Goal: Task Accomplishment & Management: Manage account settings

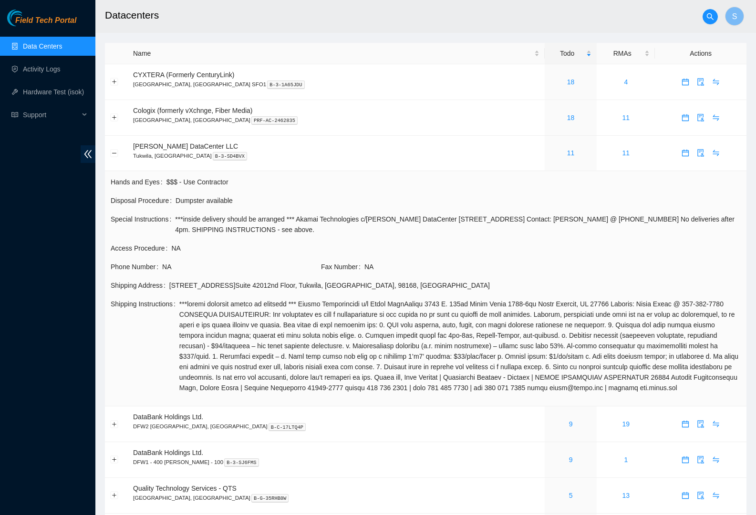
scroll to position [106, 0]
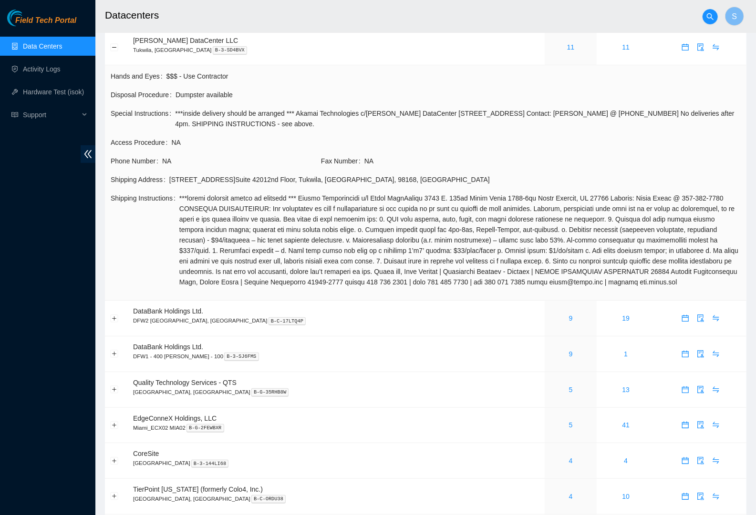
click at [46, 12] on div "Field Tech Portal" at bounding box center [47, 18] width 95 height 17
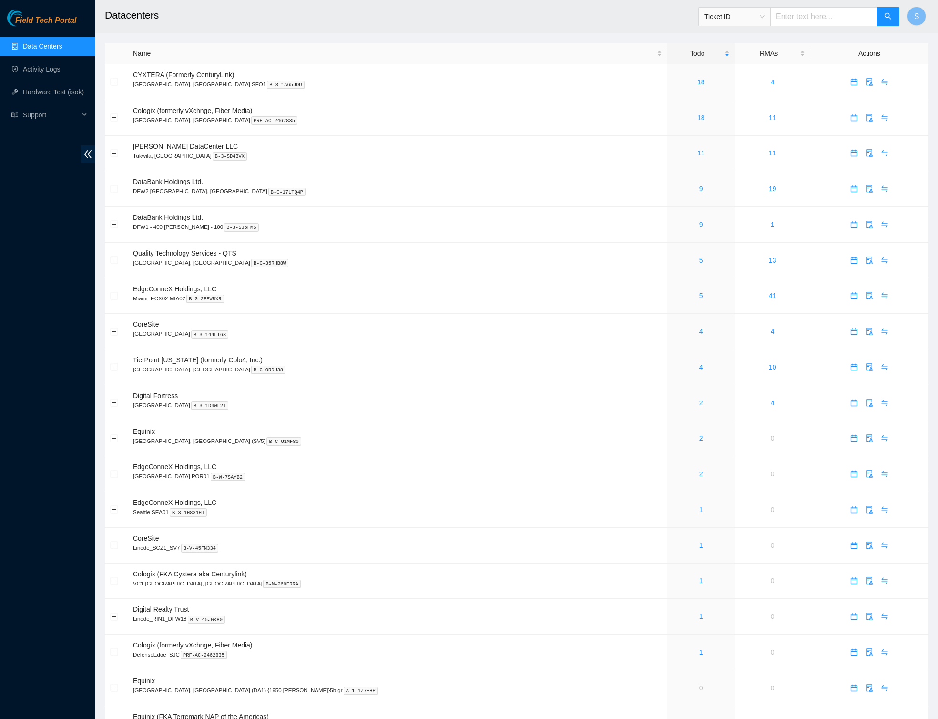
drag, startPoint x: 208, startPoint y: 30, endPoint x: 200, endPoint y: 29, distance: 8.1
click at [208, 29] on h2 "Datacenters" at bounding box center [427, 15] width 644 height 31
click at [39, 20] on span "Field Tech Portal" at bounding box center [45, 20] width 61 height 9
click at [697, 153] on link "11" at bounding box center [701, 153] width 8 height 8
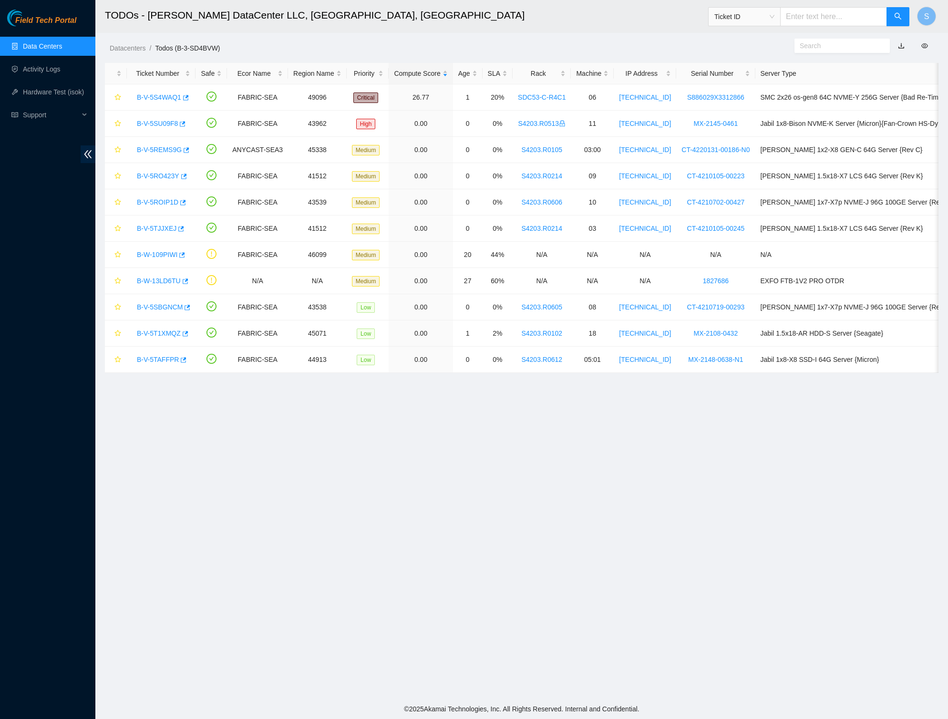
click at [61, 17] on span "Field Tech Portal" at bounding box center [45, 20] width 61 height 9
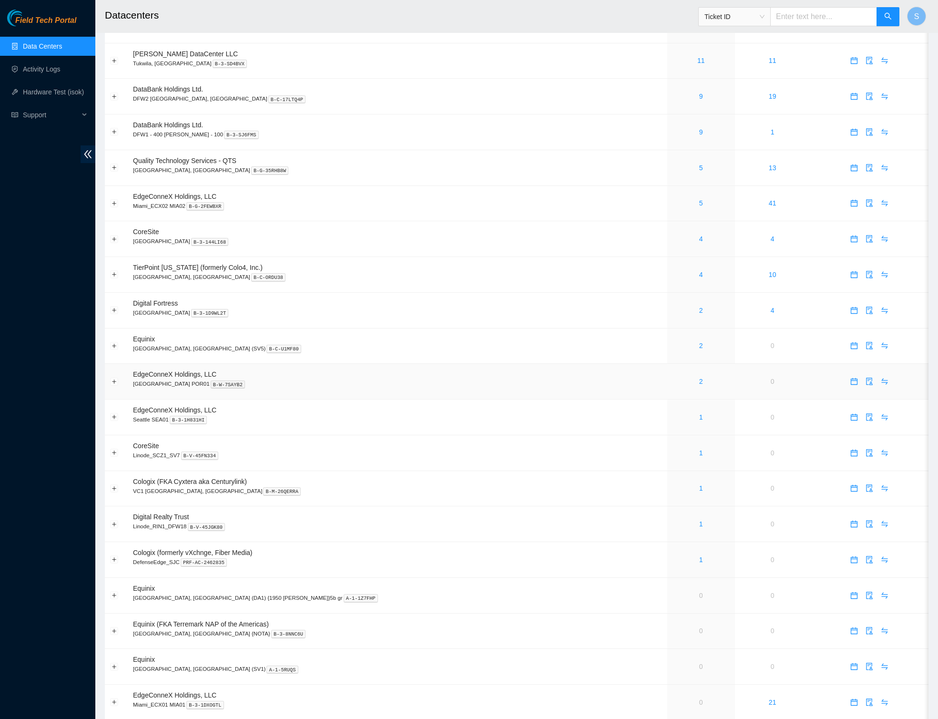
scroll to position [94, 0]
click at [673, 382] on div "2" at bounding box center [701, 379] width 57 height 10
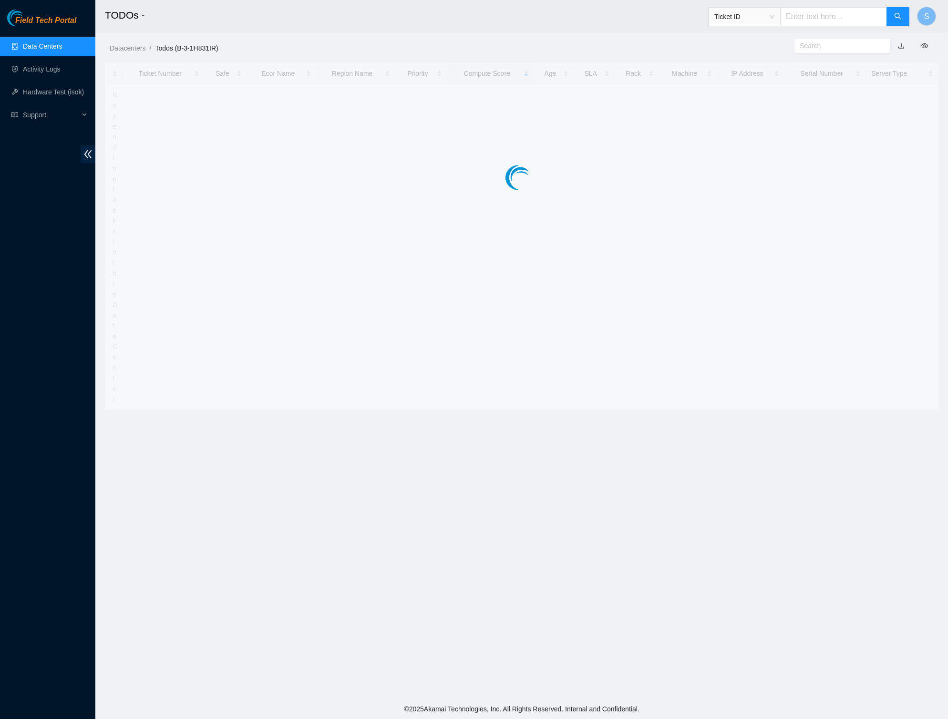
click at [639, 382] on main "TODOs - Ticket ID S Datacenters / Todos (B-3-1H831IR) / Ticket Number Safe Ecor…" at bounding box center [521, 349] width 852 height 699
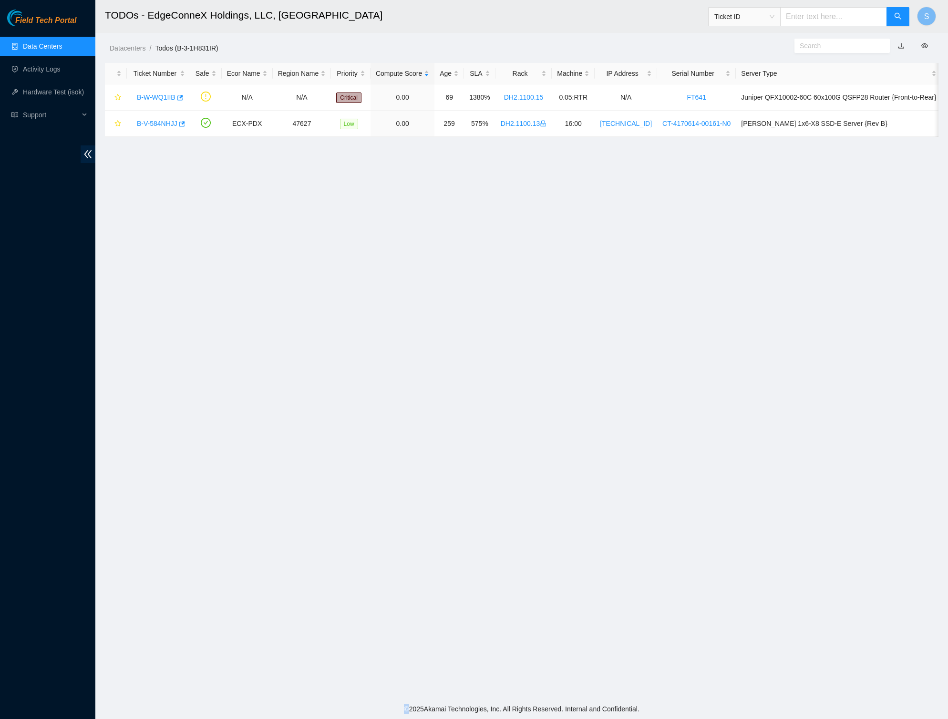
click at [277, 235] on main "TODOs - EdgeConneX Holdings, LLC, Portland POR01 Ticket ID S Datacenters / Todo…" at bounding box center [521, 349] width 852 height 699
click at [159, 126] on link "B-V-584NHJJ" at bounding box center [157, 124] width 41 height 8
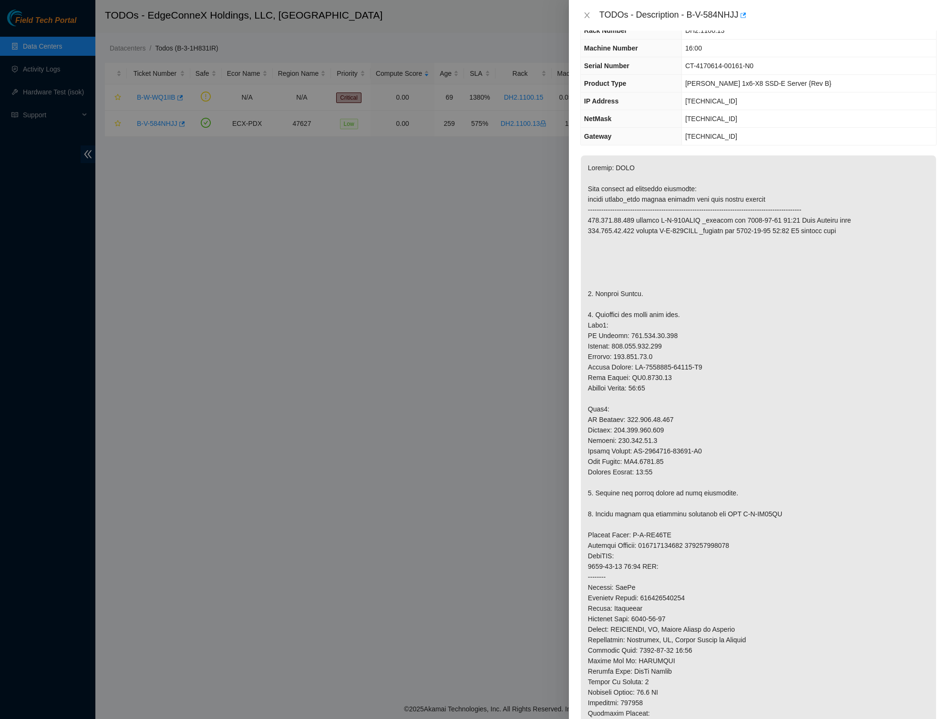
scroll to position [51, 0]
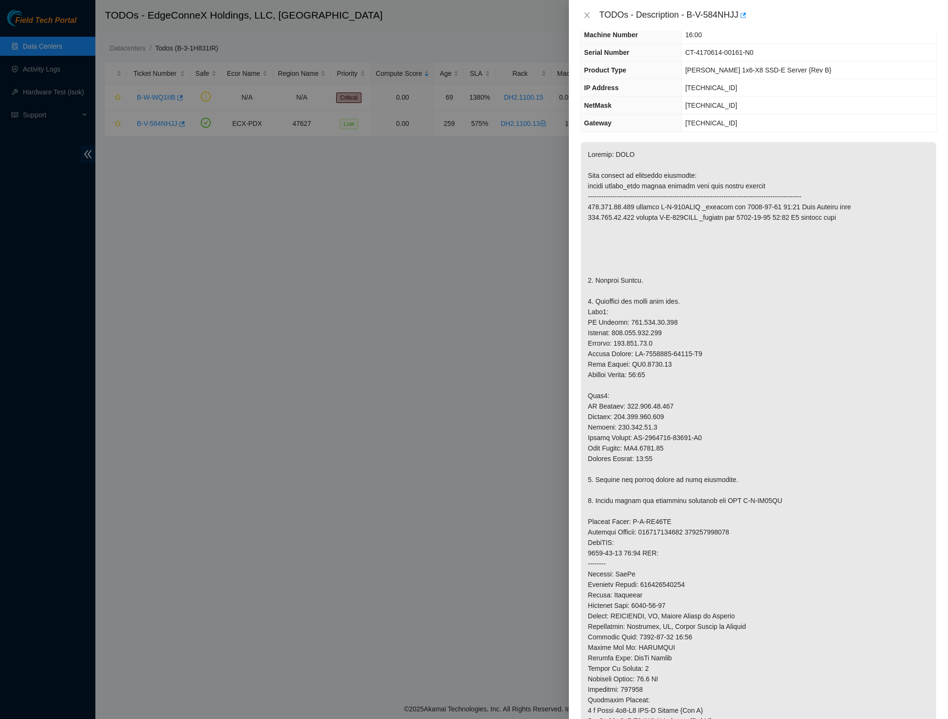
click at [723, 17] on div "TODOs - Description - B-V-584NHJJ" at bounding box center [767, 15] width 337 height 15
click at [315, 67] on div at bounding box center [474, 359] width 948 height 719
click at [586, 16] on icon "close" at bounding box center [586, 15] width 5 height 6
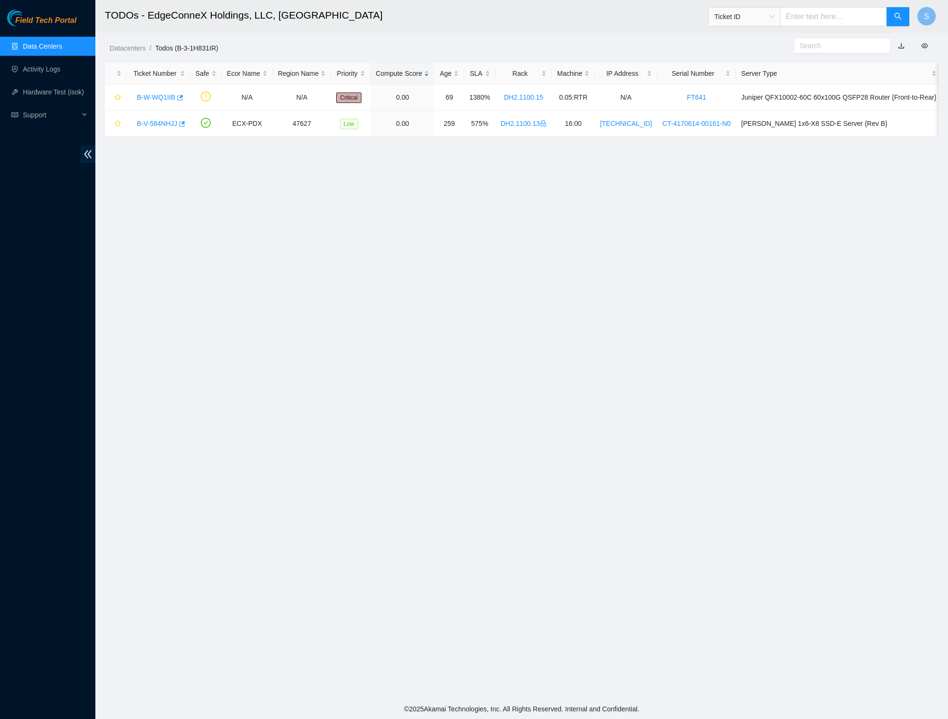
scroll to position [0, 0]
copy link "B-V-584NHJJ"
click at [163, 123] on link "B-V-584NHJJ" at bounding box center [157, 124] width 41 height 8
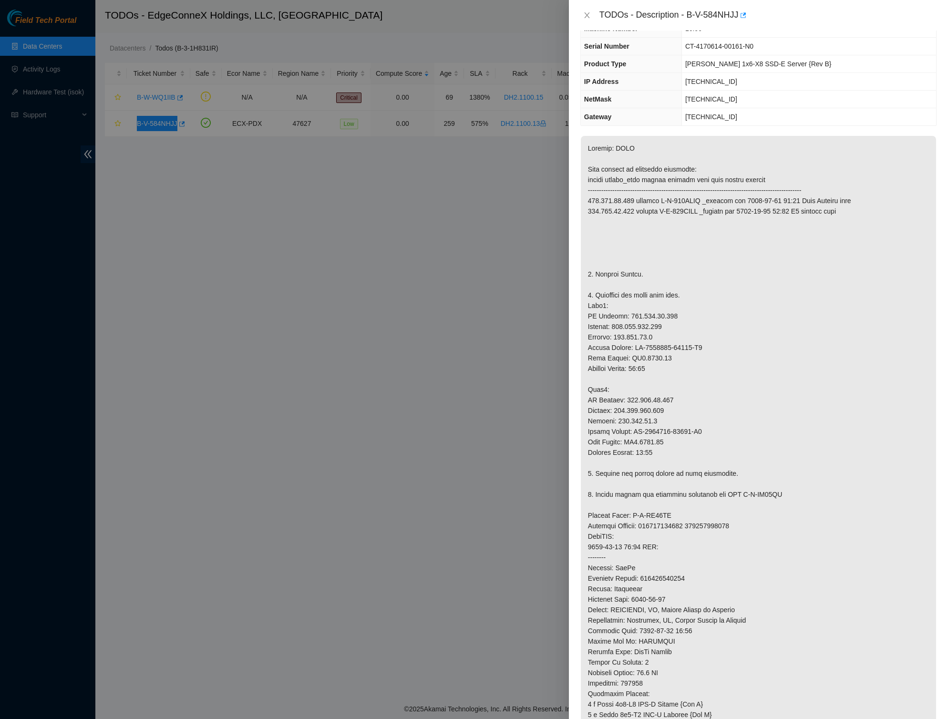
scroll to position [123, 0]
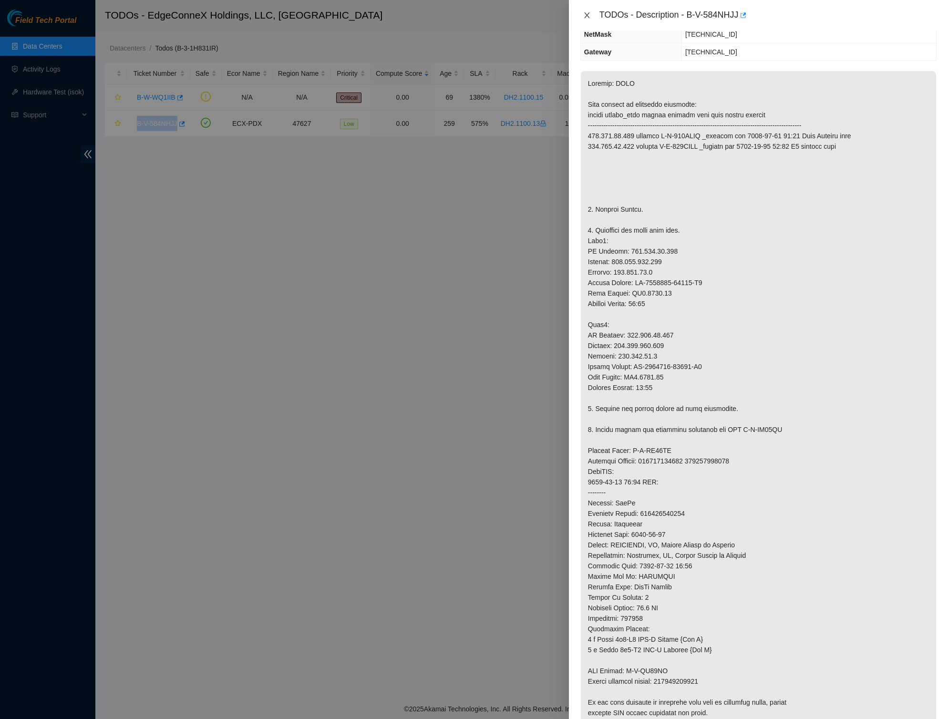
click at [583, 14] on button "Close" at bounding box center [586, 15] width 13 height 9
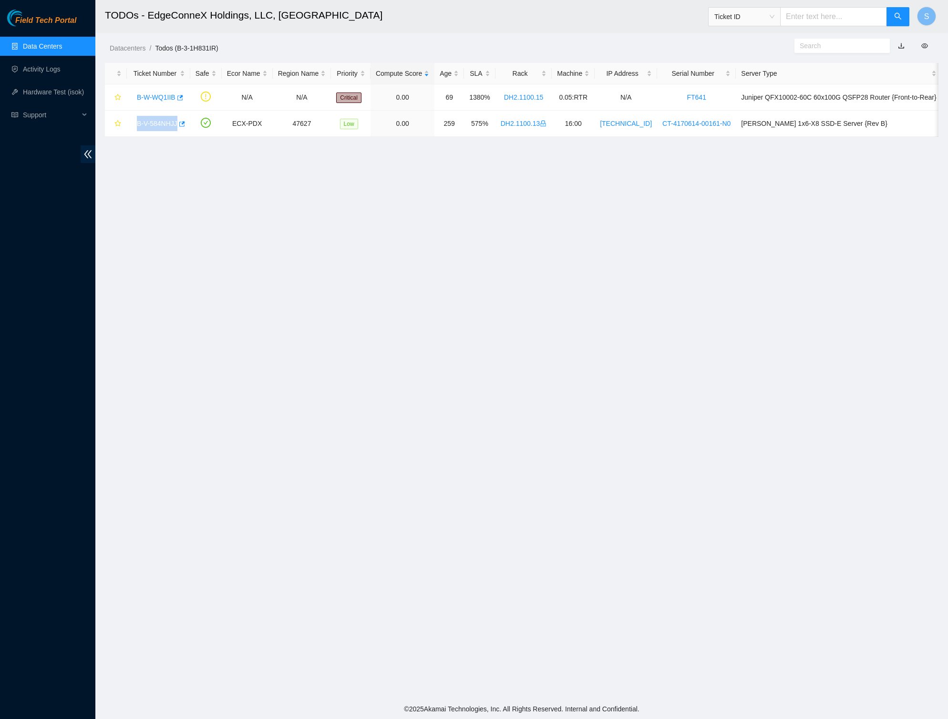
scroll to position [0, 0]
click at [218, 161] on main "TODOs - EdgeConneX Holdings, LLC, Portland POR01 Ticket ID S Datacenters / Todo…" at bounding box center [521, 349] width 852 height 699
click at [48, 120] on span "Support" at bounding box center [51, 114] width 56 height 19
click at [57, 163] on link "FT Training" at bounding box center [40, 161] width 34 height 8
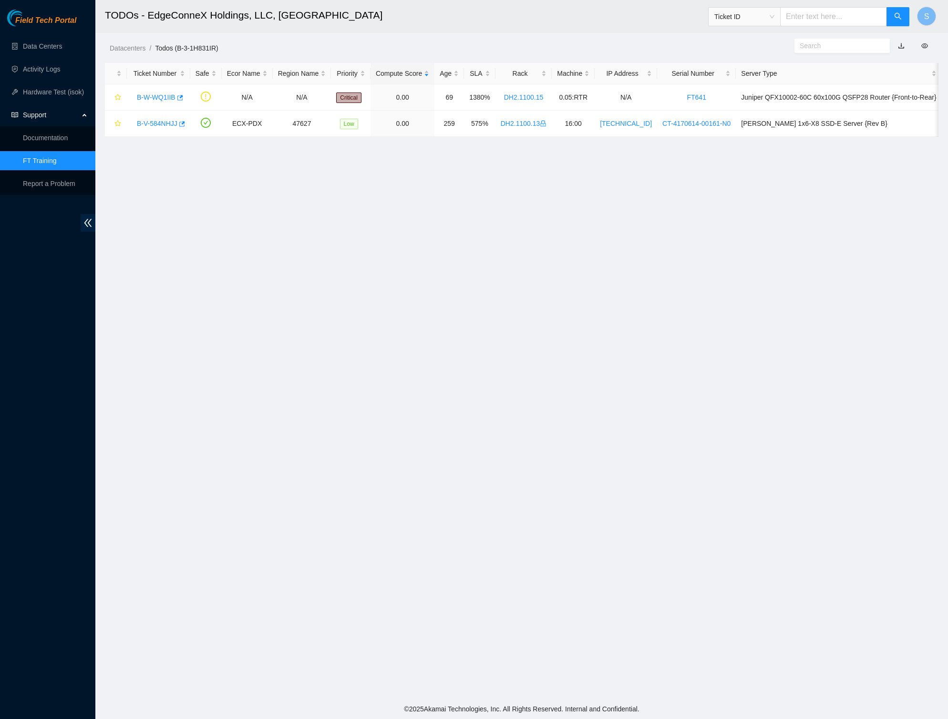
click at [170, 248] on main "TODOs - EdgeConneX Holdings, LLC, Portland POR01 Ticket ID S Datacenters / Todo…" at bounding box center [521, 349] width 852 height 699
click at [38, 45] on link "Data Centers" at bounding box center [42, 46] width 39 height 8
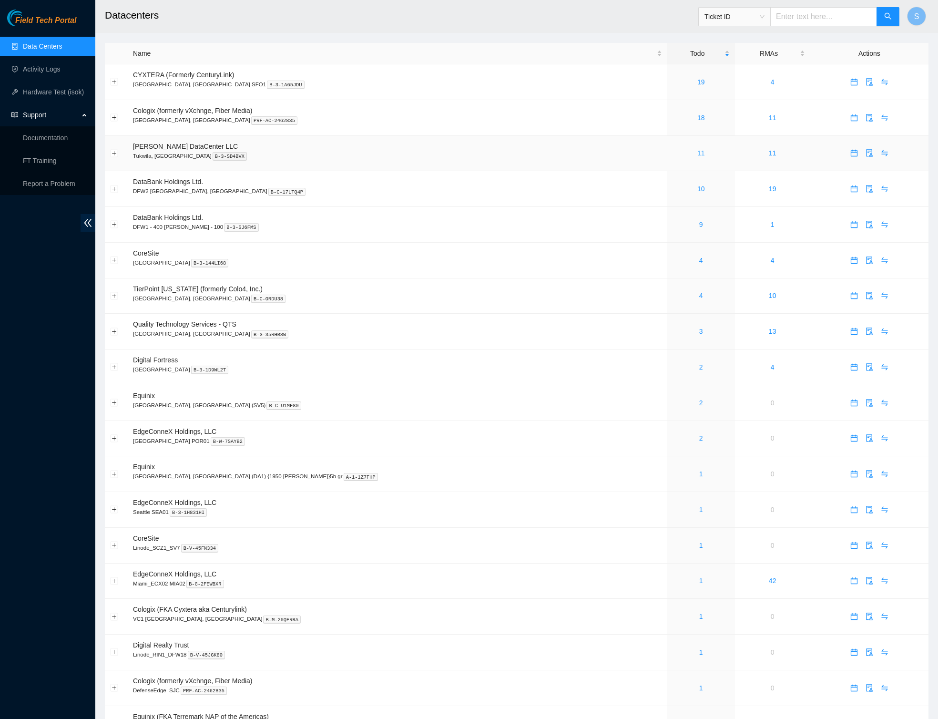
click at [697, 155] on link "11" at bounding box center [701, 153] width 8 height 8
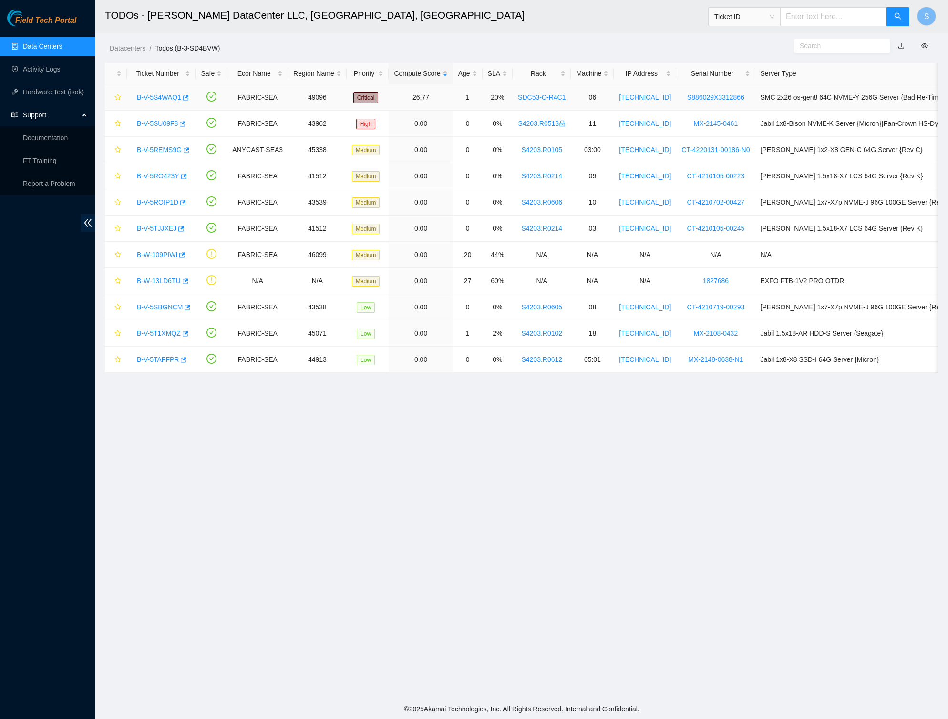
click at [157, 97] on link "B-V-5S4WAQ1" at bounding box center [159, 97] width 44 height 8
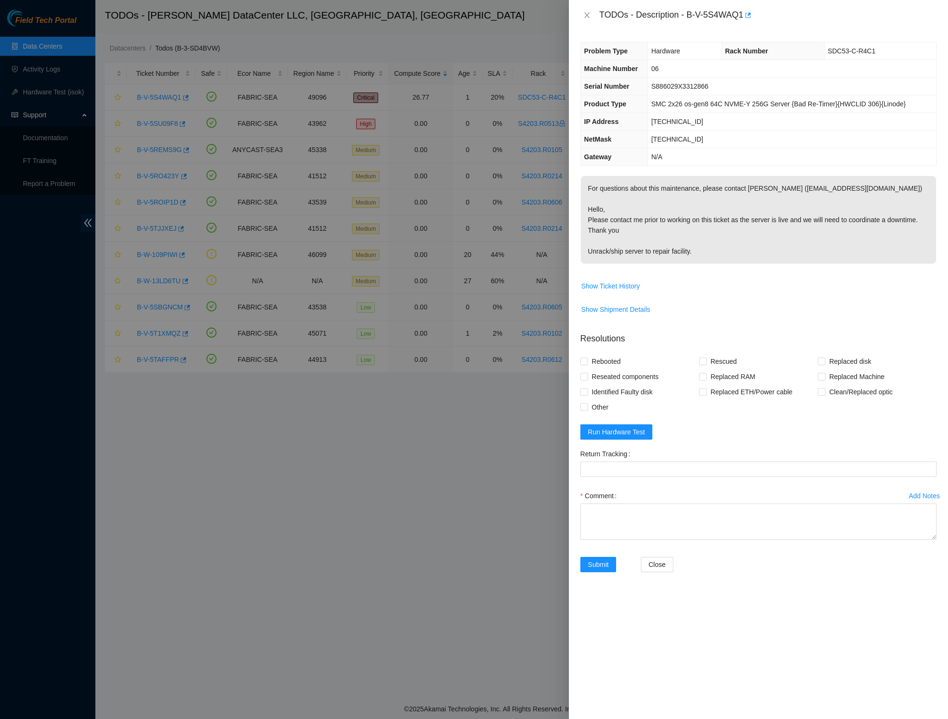
click at [725, 245] on p "For questions about this maintenance, please contact Alex Abelson (aabelson@aka…" at bounding box center [758, 220] width 355 height 88
click at [792, 19] on div "TODOs - Description - B-V-5S4WAQ1" at bounding box center [767, 15] width 337 height 15
click at [582, 18] on button "Close" at bounding box center [586, 15] width 13 height 9
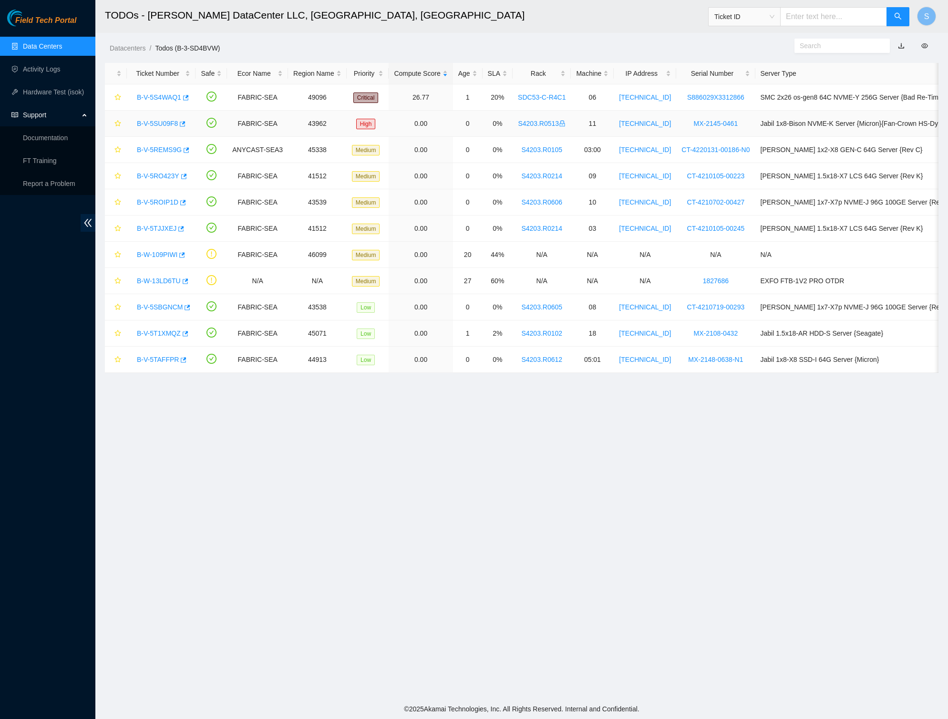
click at [162, 128] on div "B-V-5SU09F8" at bounding box center [161, 123] width 58 height 15
click at [157, 118] on div "B-V-5SU09F8" at bounding box center [161, 123] width 58 height 15
click at [155, 124] on link "B-V-5SU09F8" at bounding box center [157, 124] width 41 height 8
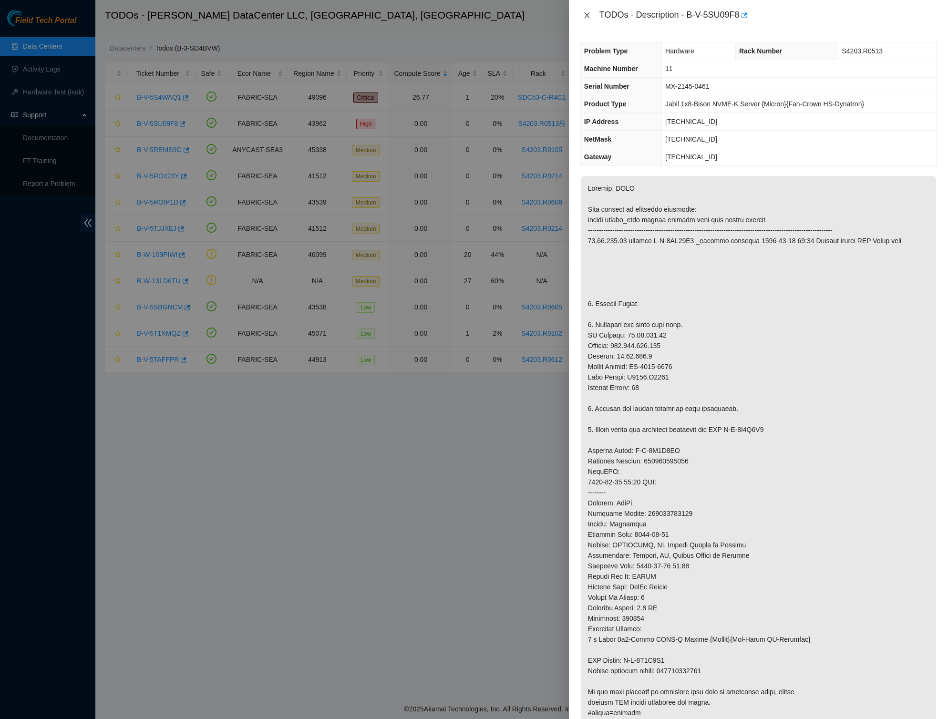
click at [592, 13] on button "Close" at bounding box center [586, 15] width 13 height 9
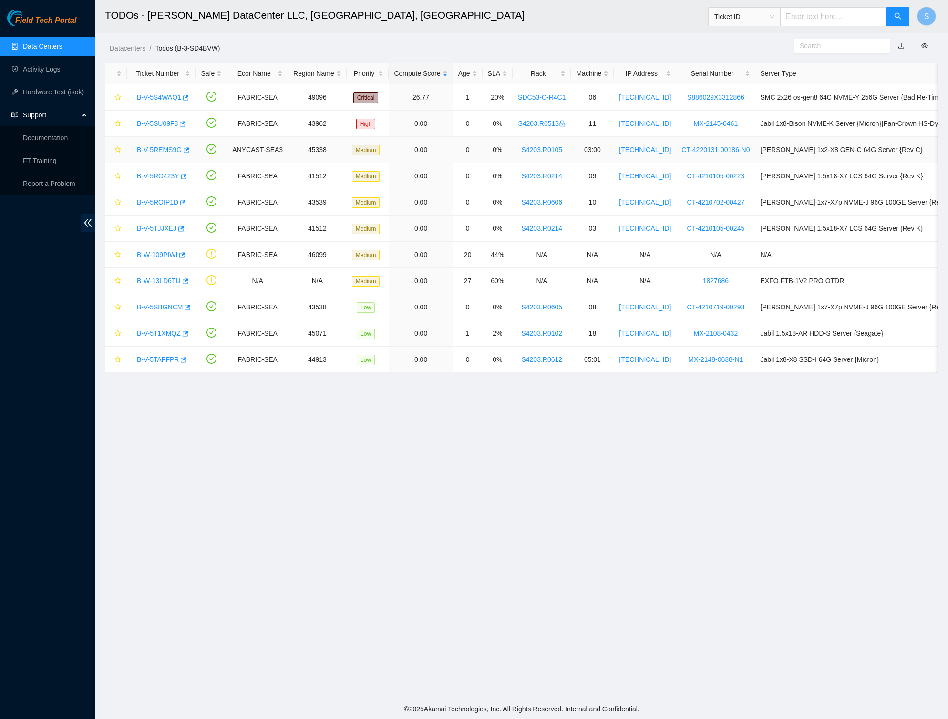
click at [154, 147] on link "B-V-5REMS9G" at bounding box center [159, 150] width 45 height 8
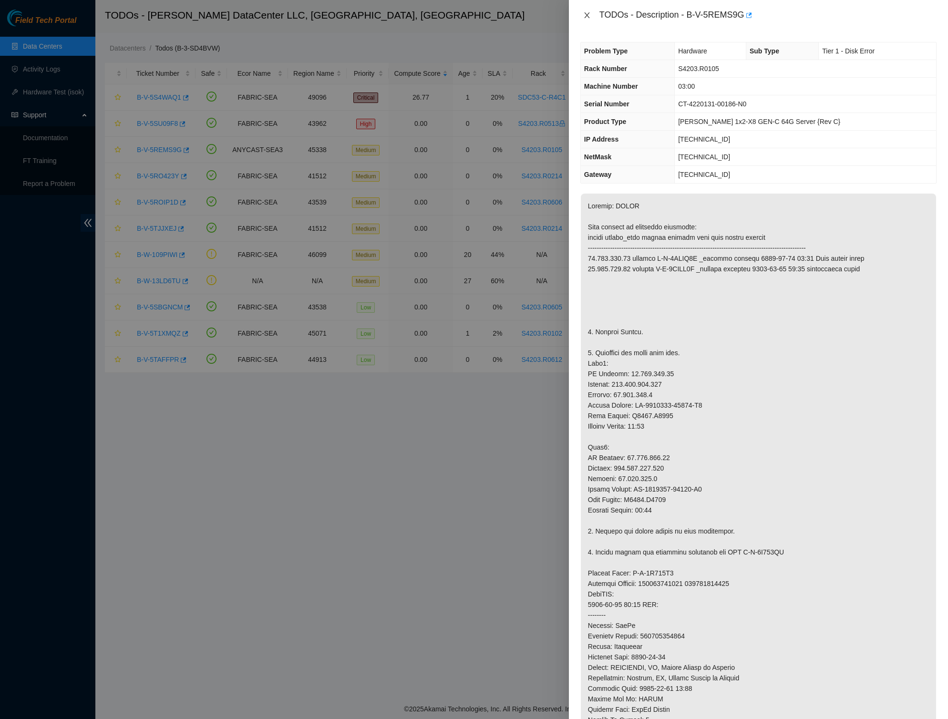
click at [587, 15] on icon "close" at bounding box center [586, 15] width 5 height 6
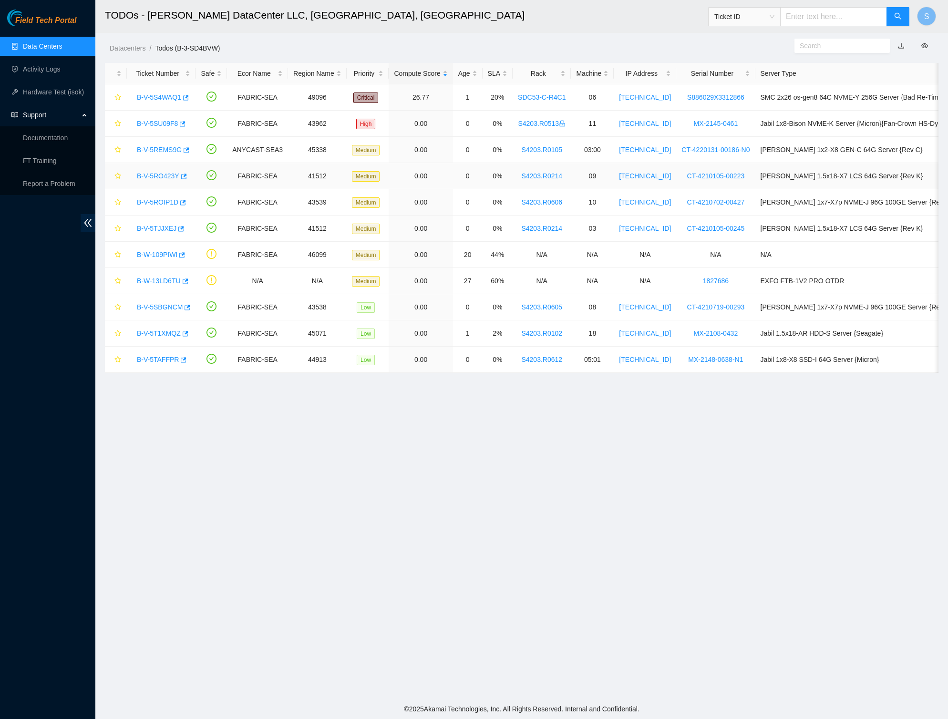
click at [157, 177] on link "B-V-5RO423Y" at bounding box center [158, 176] width 42 height 8
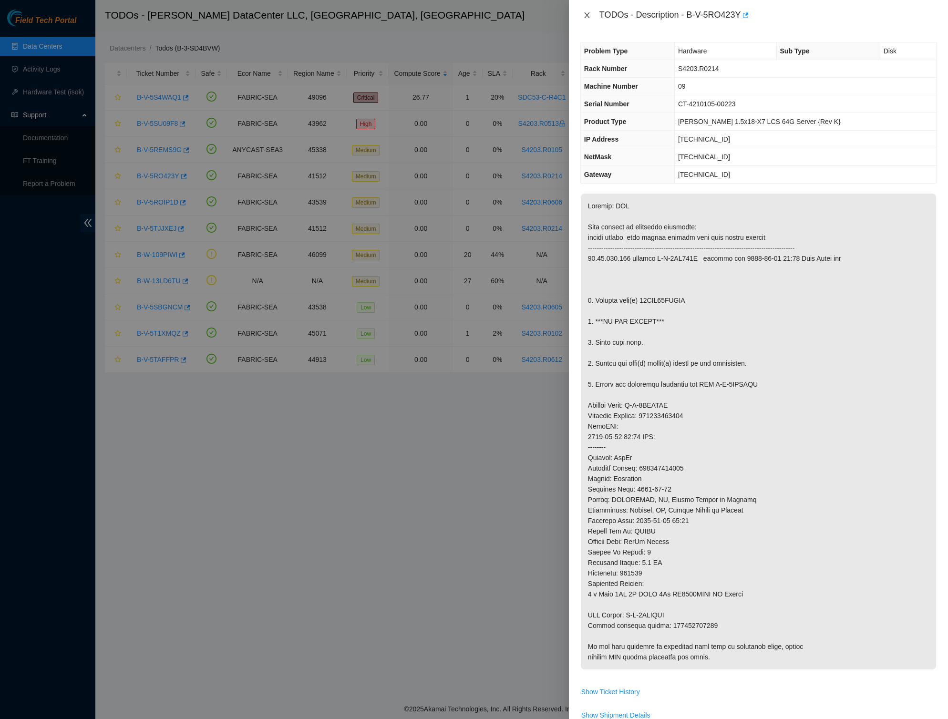
click at [586, 17] on icon "close" at bounding box center [587, 15] width 8 height 8
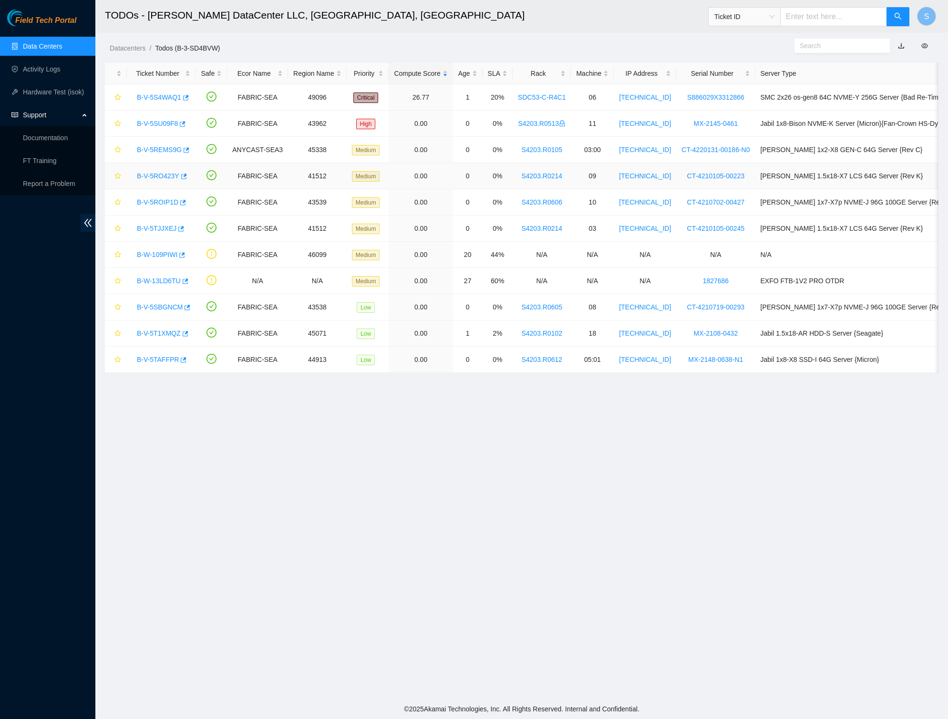
click at [143, 178] on link "B-V-5RO423Y" at bounding box center [158, 176] width 42 height 8
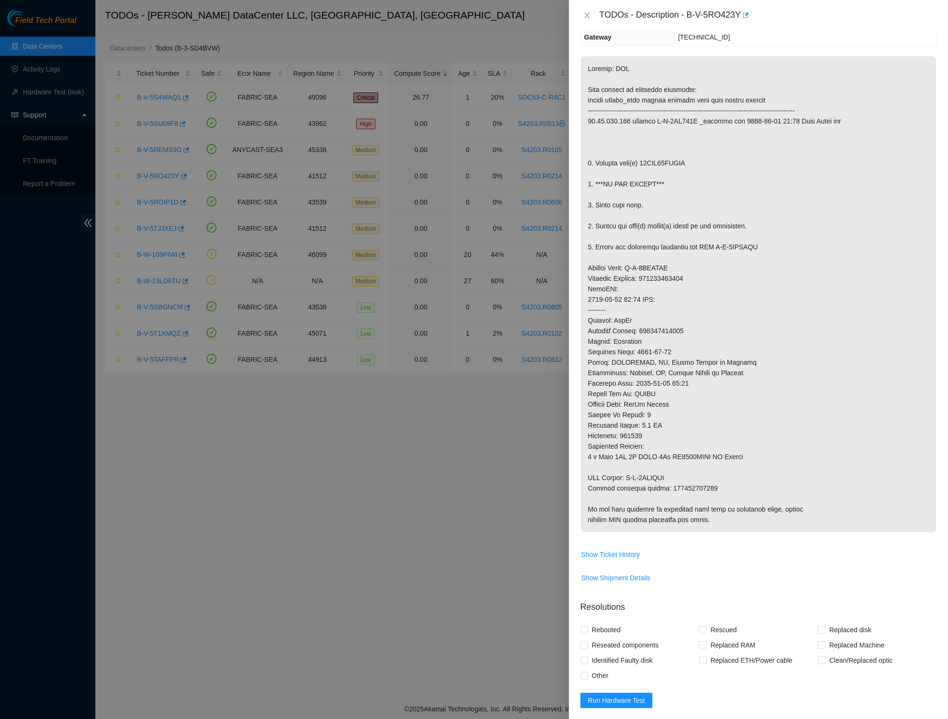
scroll to position [256, 0]
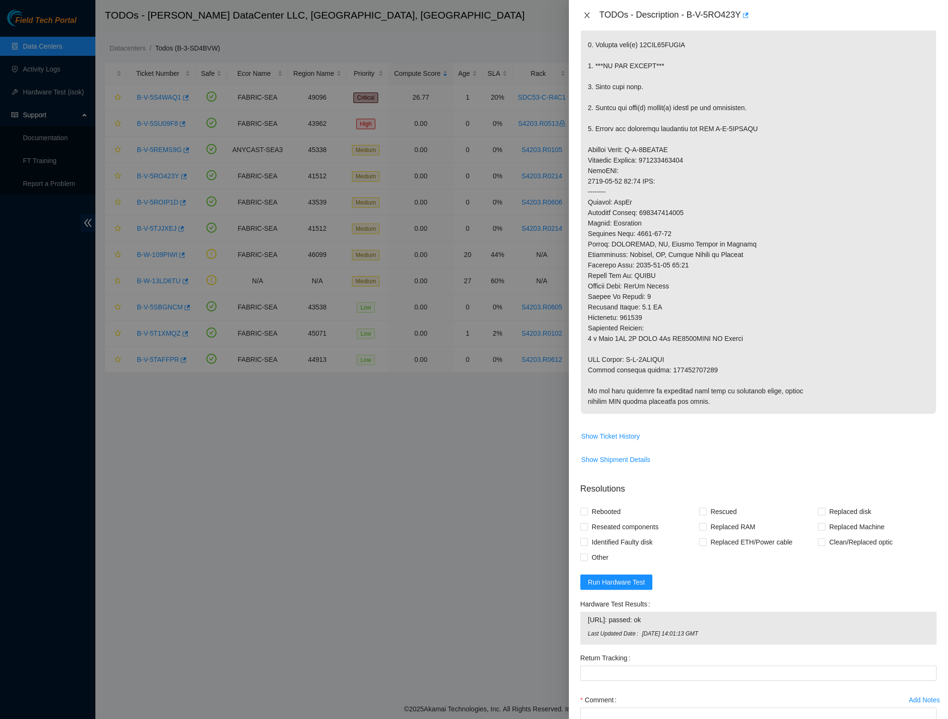
click at [590, 14] on icon "close" at bounding box center [587, 15] width 8 height 8
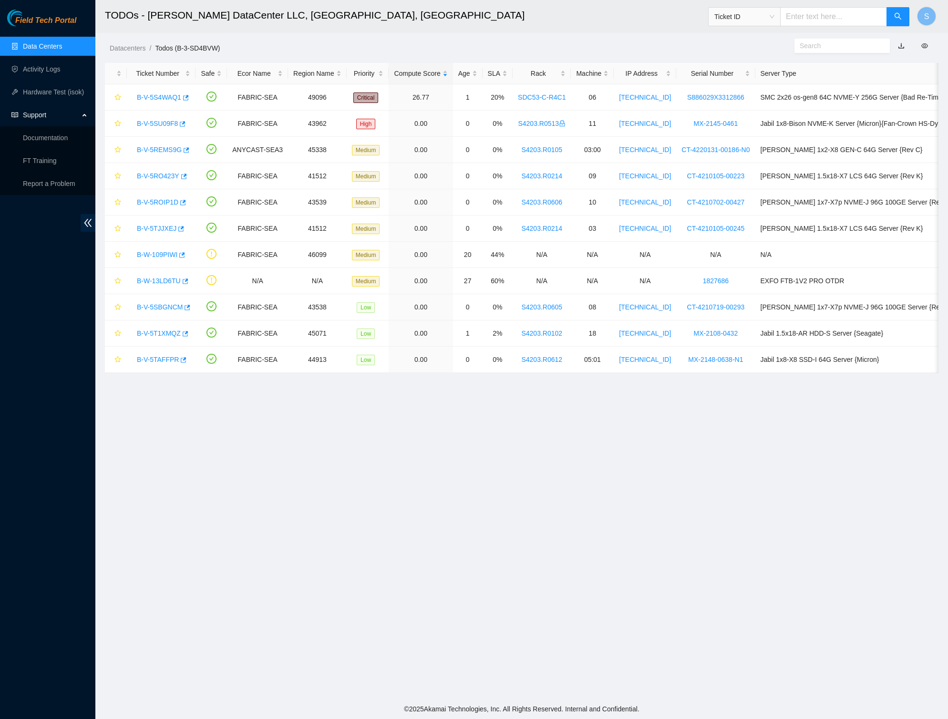
scroll to position [0, 0]
click at [159, 204] on link "B-V-5ROIP1D" at bounding box center [157, 202] width 41 height 8
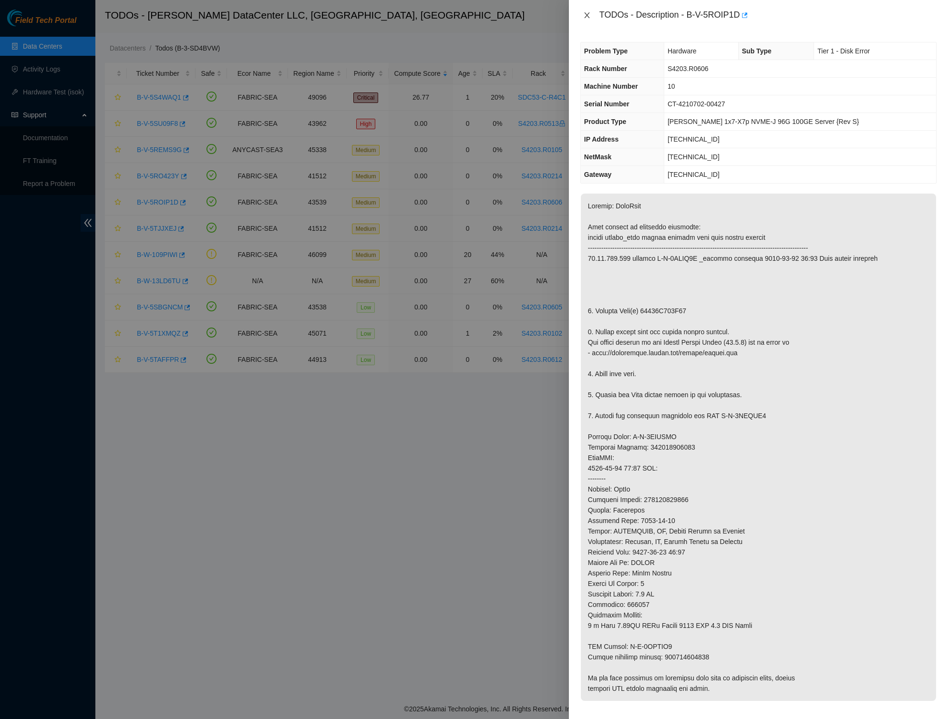
click at [585, 14] on icon "close" at bounding box center [587, 15] width 8 height 8
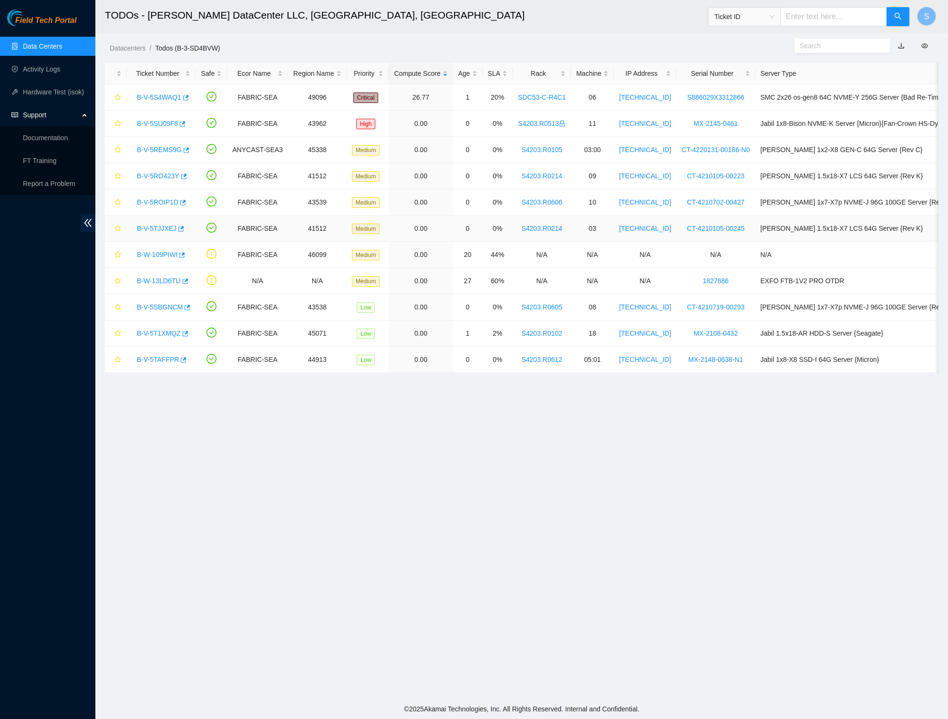
click at [151, 227] on link "B-V-5TJJXEJ" at bounding box center [157, 229] width 40 height 8
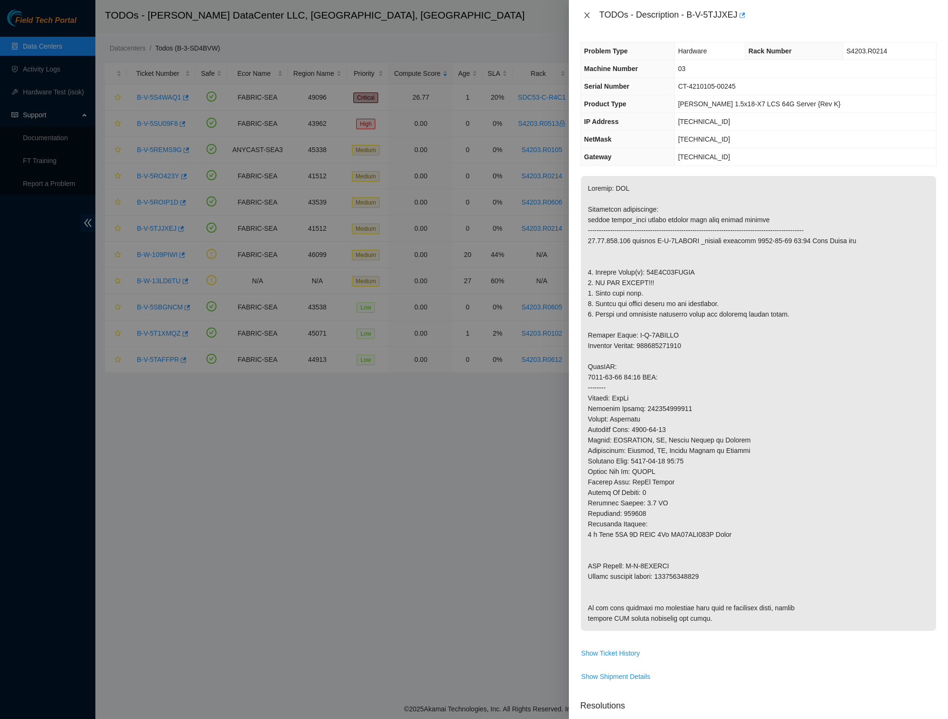
click at [590, 14] on icon "close" at bounding box center [587, 15] width 8 height 8
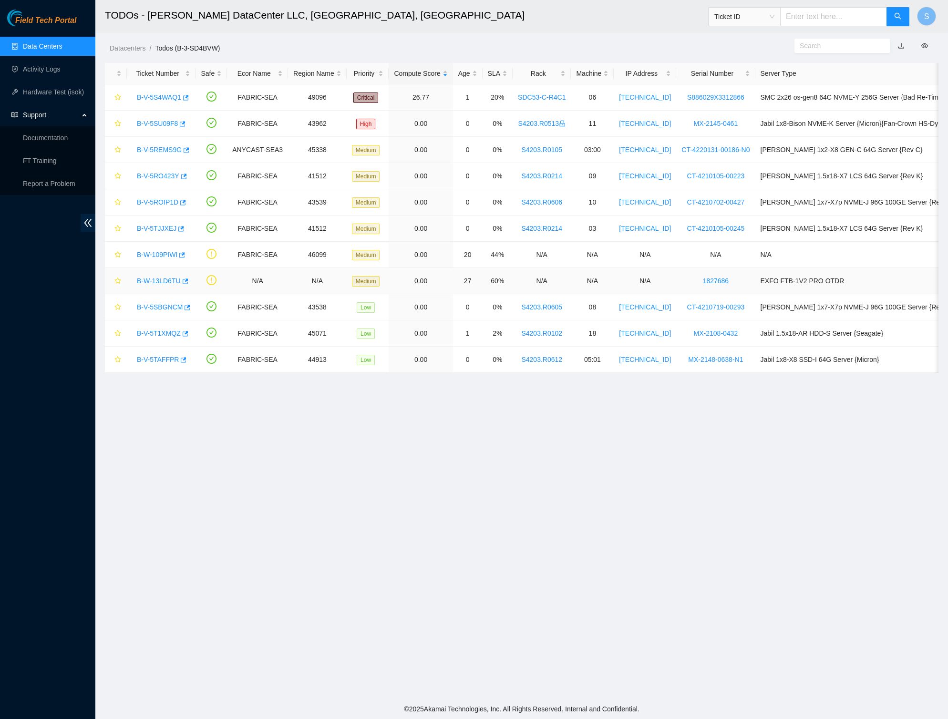
click at [168, 279] on link "B-W-13LD6TU" at bounding box center [159, 281] width 44 height 8
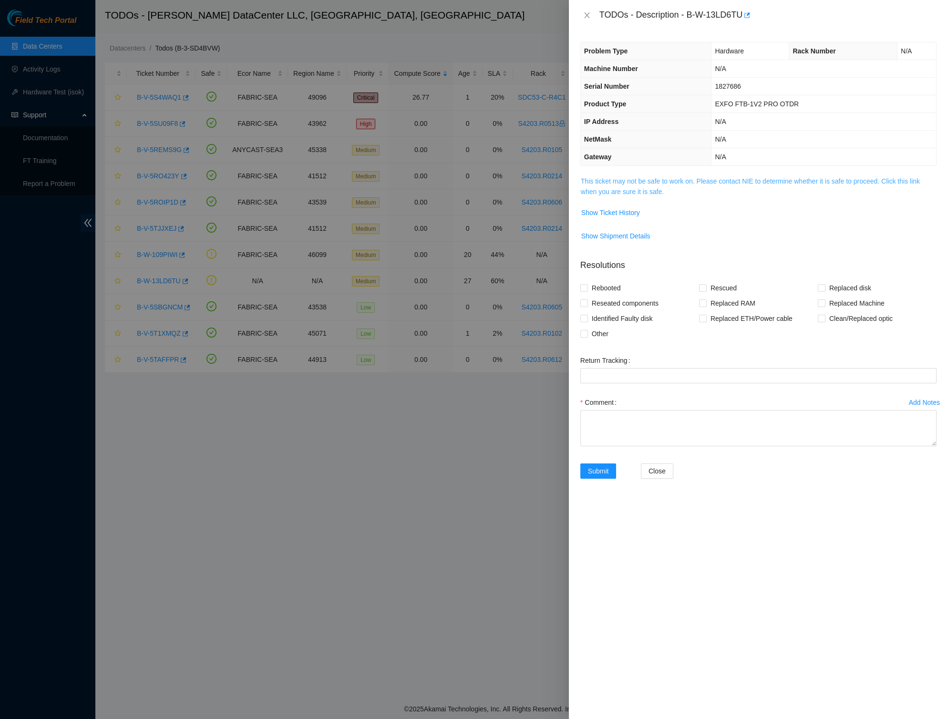
click at [696, 182] on link "This ticket may not be safe to work on. Please contact NIE to determine whether…" at bounding box center [750, 186] width 339 height 18
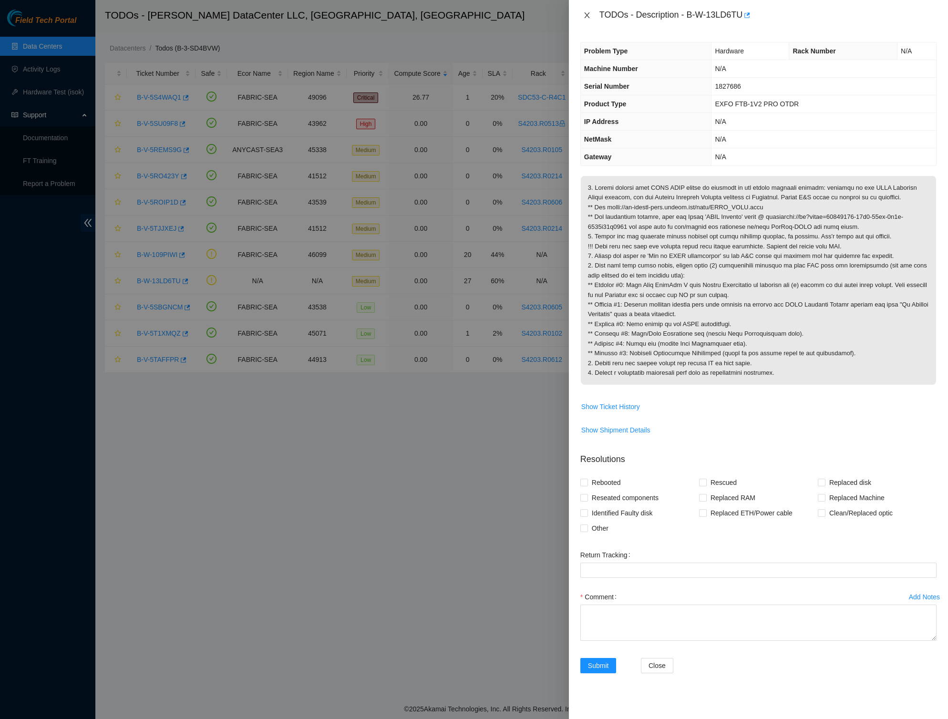
click at [585, 14] on icon "close" at bounding box center [587, 15] width 8 height 8
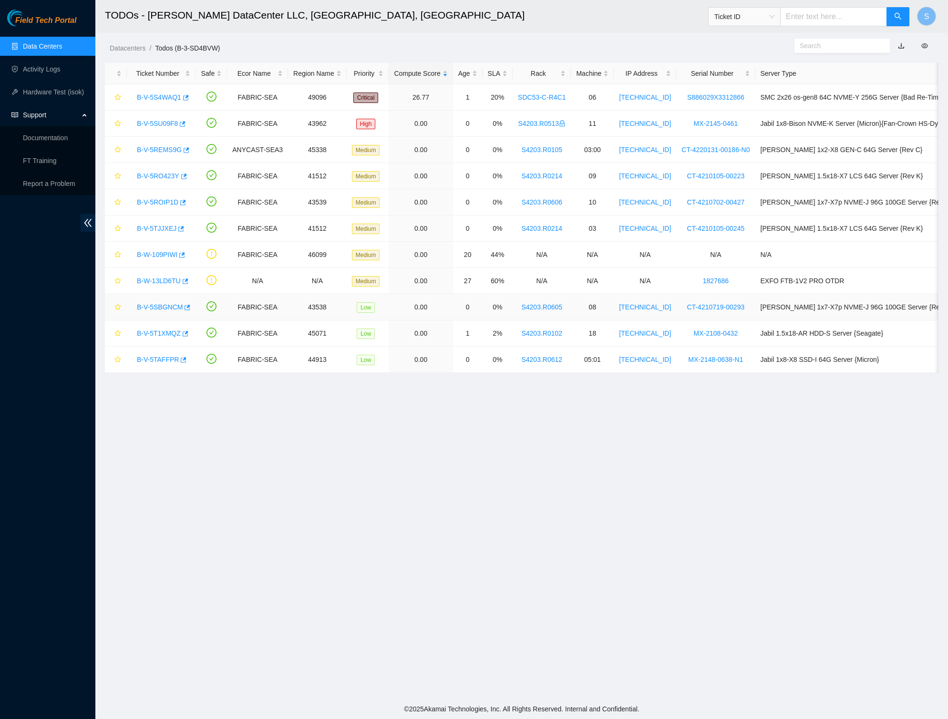
click at [163, 307] on link "B-V-5SBGNCM" at bounding box center [160, 307] width 46 height 8
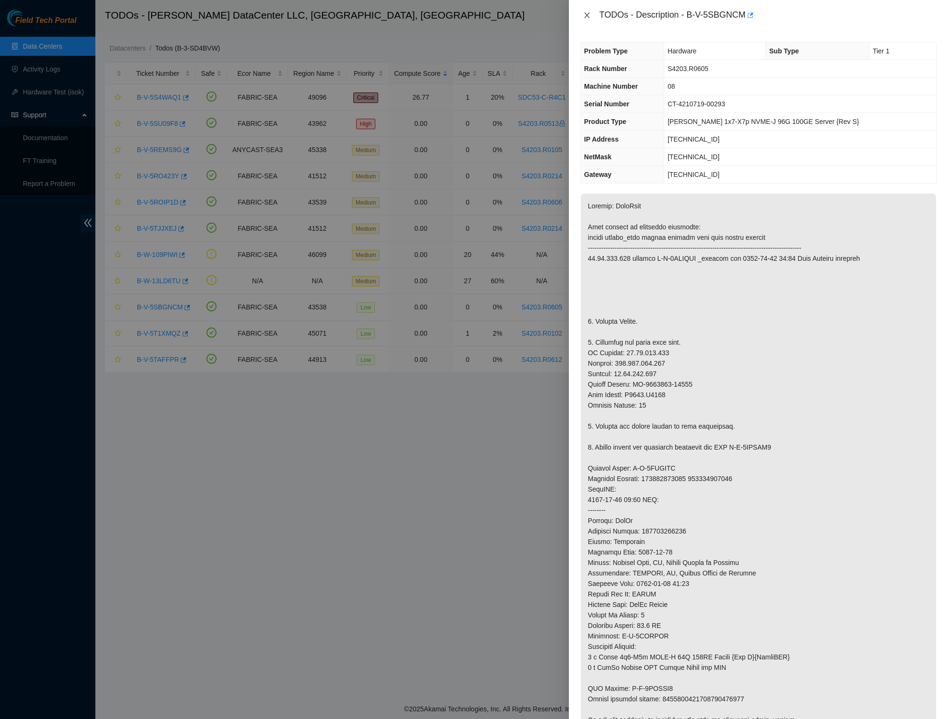
click at [581, 12] on button "Close" at bounding box center [586, 15] width 13 height 9
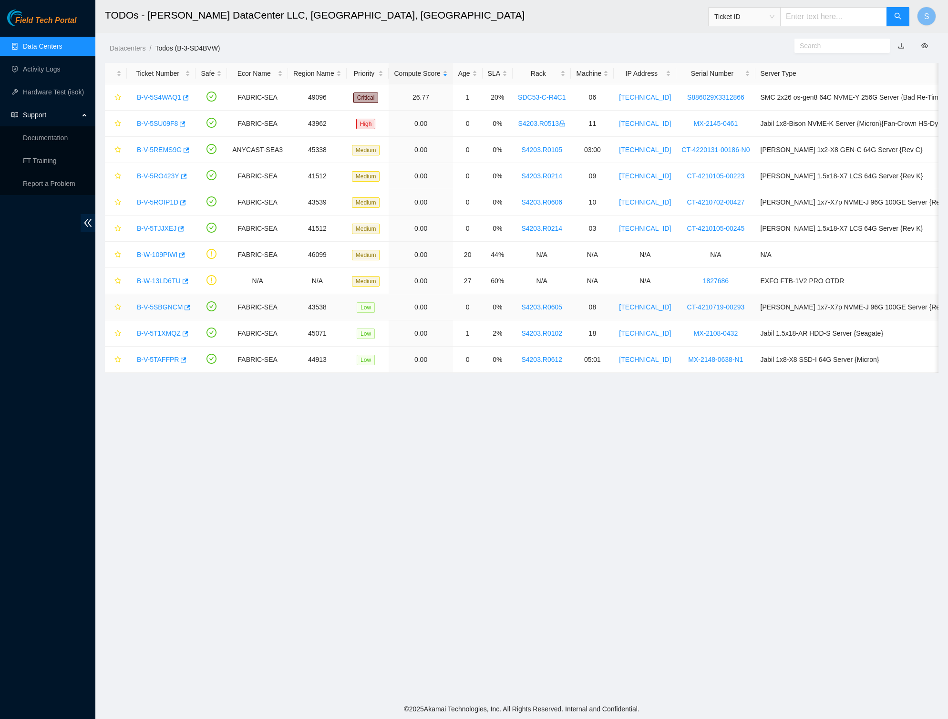
click at [158, 310] on link "B-V-5SBGNCM" at bounding box center [160, 307] width 46 height 8
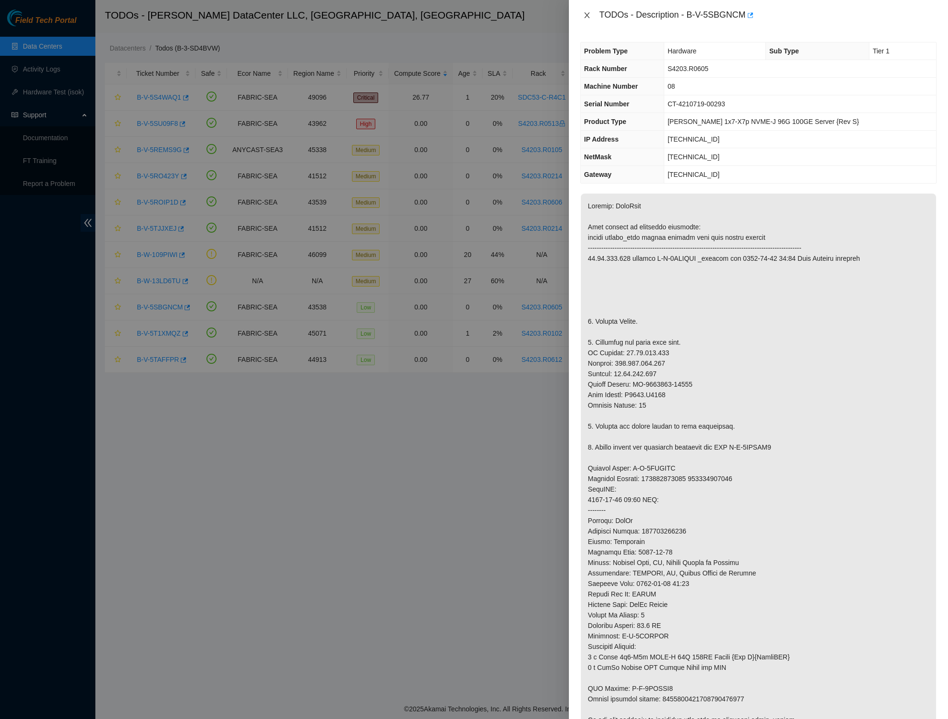
click at [582, 16] on button "Close" at bounding box center [586, 15] width 13 height 9
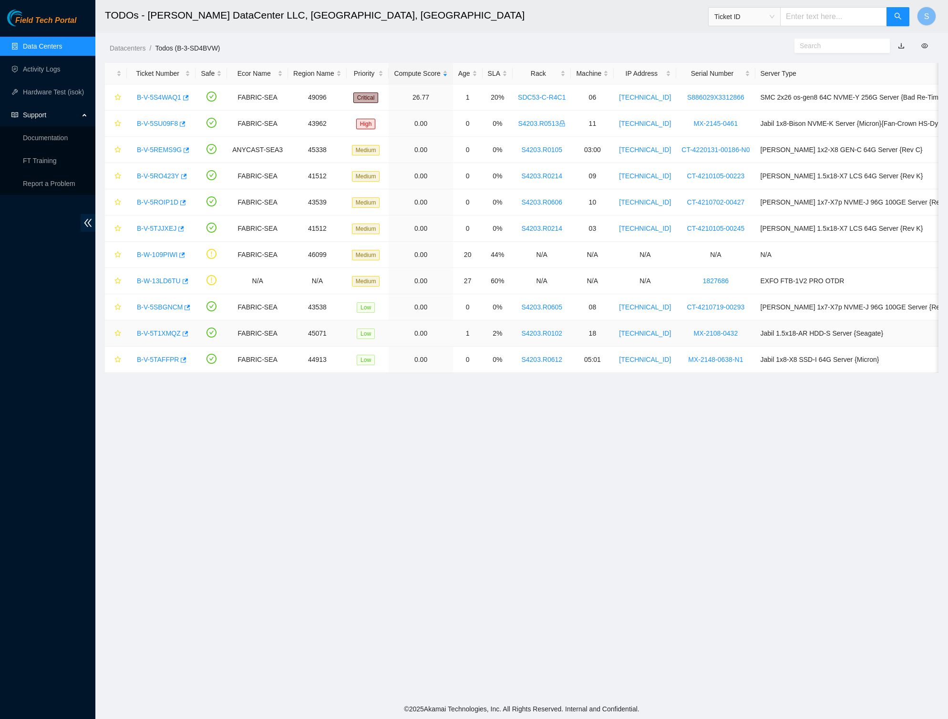
click at [164, 337] on link "B-V-5T1XMQZ" at bounding box center [159, 333] width 44 height 8
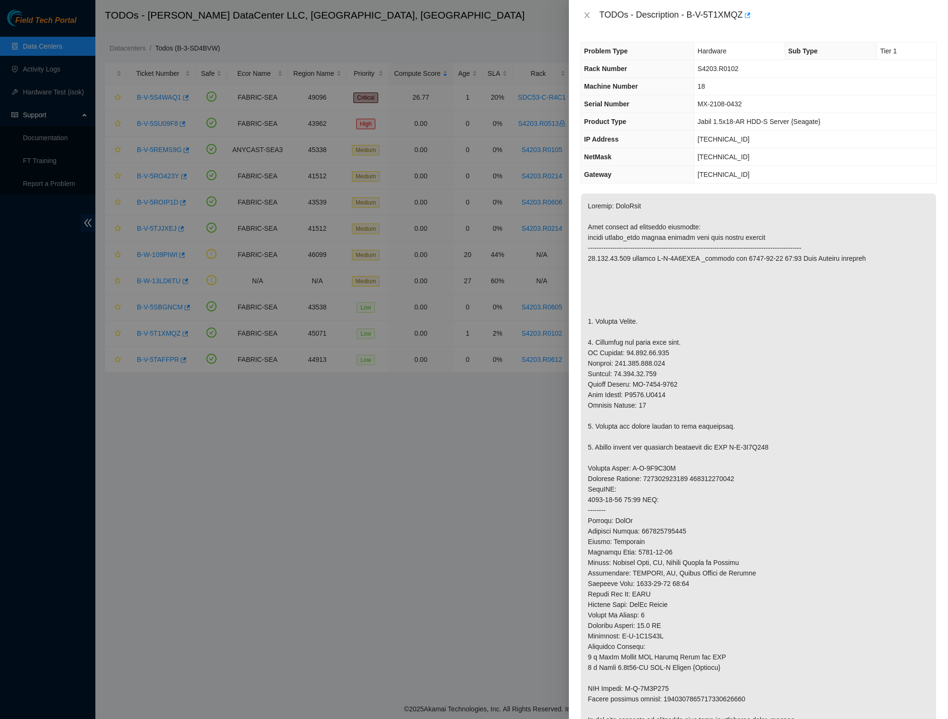
click at [584, 16] on icon "close" at bounding box center [587, 15] width 8 height 8
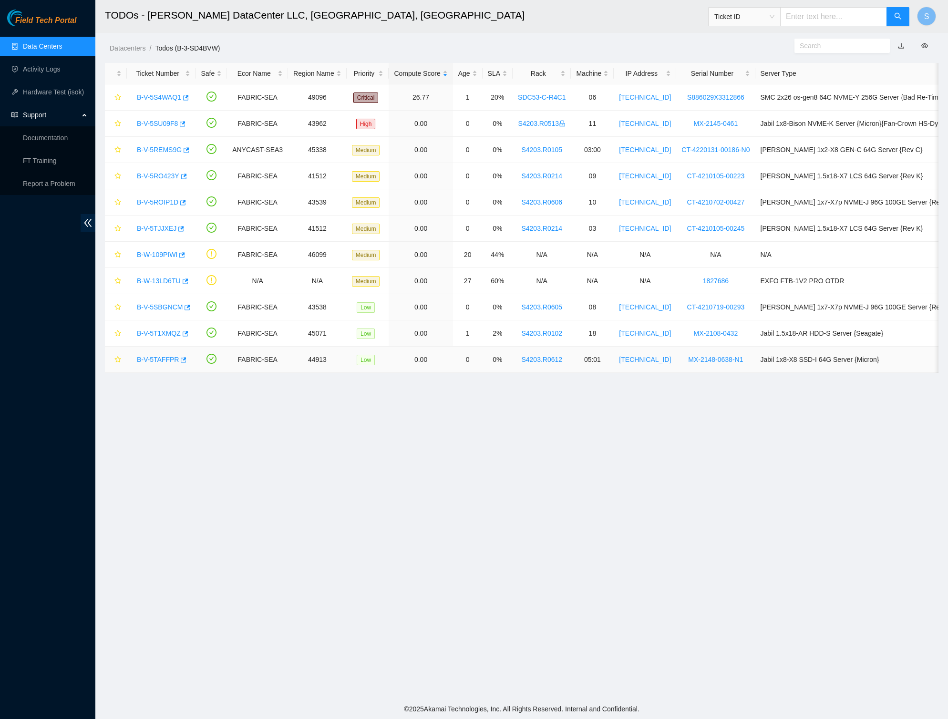
click at [144, 365] on div "B-V-5TAFFPR" at bounding box center [161, 359] width 58 height 15
click at [166, 363] on link "B-V-5TAFFPR" at bounding box center [158, 360] width 42 height 8
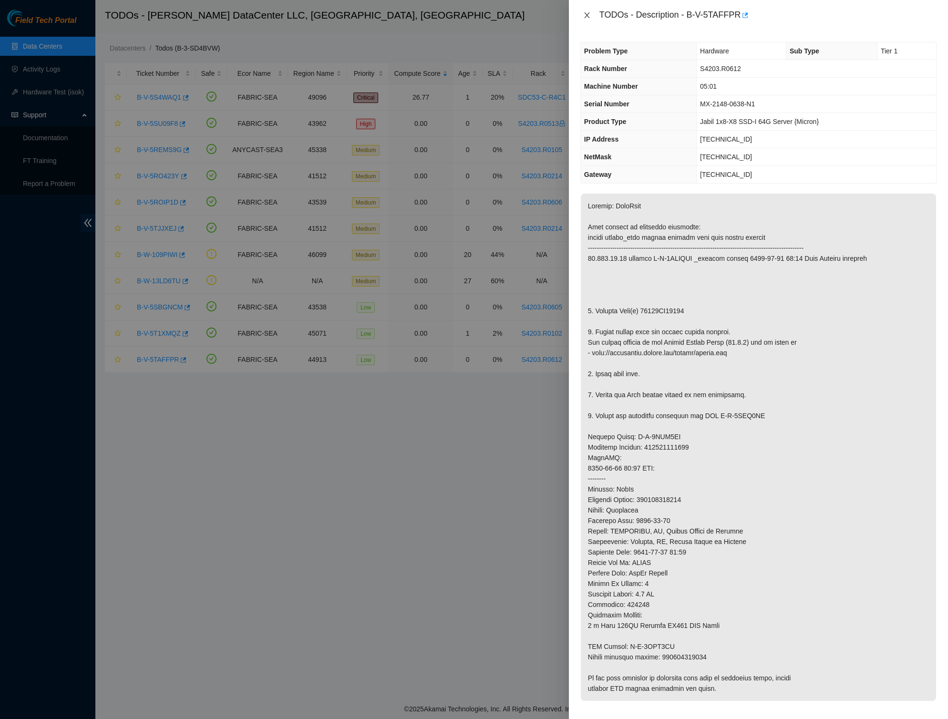
click at [587, 16] on icon "close" at bounding box center [587, 15] width 8 height 8
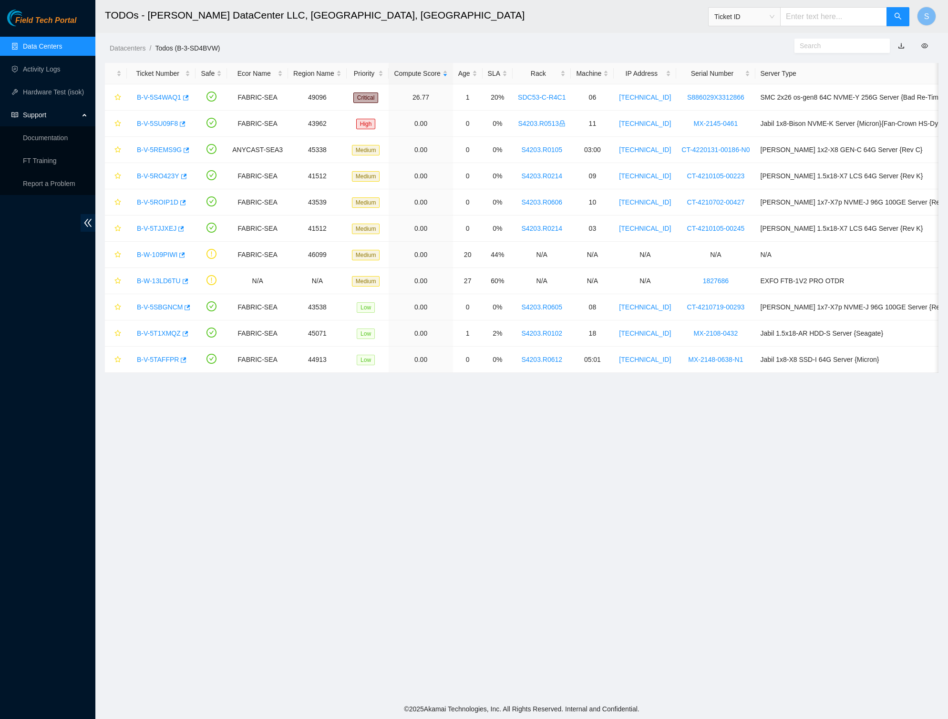
click at [374, 35] on div "Datacenters / Todos (B-3-SD4BVW) /" at bounding box center [414, 26] width 639 height 53
